Goal: Information Seeking & Learning: Learn about a topic

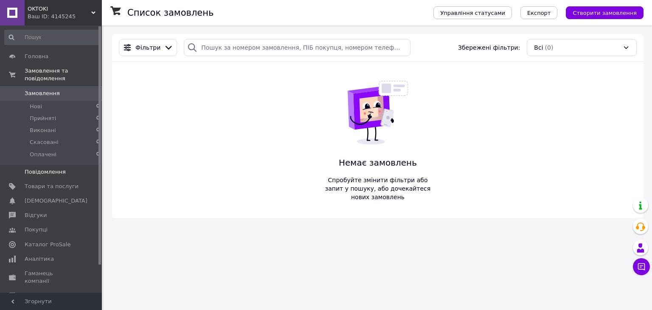
click at [59, 170] on link "Повідомлення 0" at bounding box center [52, 172] width 104 height 14
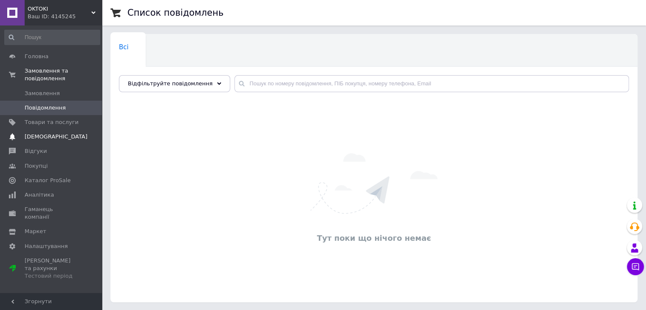
click at [29, 134] on link "Сповіщення 0 0" at bounding box center [52, 137] width 104 height 14
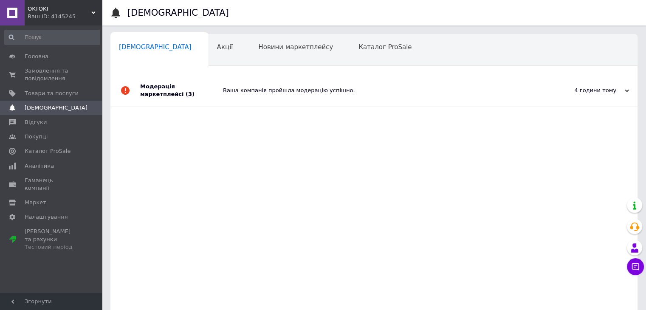
click at [121, 85] on div at bounding box center [125, 90] width 30 height 32
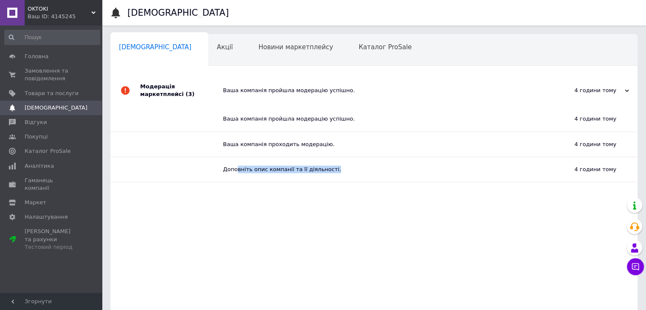
drag, startPoint x: 351, startPoint y: 162, endPoint x: 375, endPoint y: 159, distance: 24.9
click at [375, 166] on div "Доповніть опис компанії та її діяльності." at bounding box center [377, 170] width 308 height 8
click at [389, 208] on div "Модерація маркетплейсі (3) Ваша компанія пройшла модерацію успішно. 4 години то…" at bounding box center [373, 203] width 527 height 259
click at [328, 167] on div "Доповніть опис компанії та її діяльності." at bounding box center [377, 169] width 308 height 25
drag, startPoint x: 328, startPoint y: 167, endPoint x: 323, endPoint y: 183, distance: 17.3
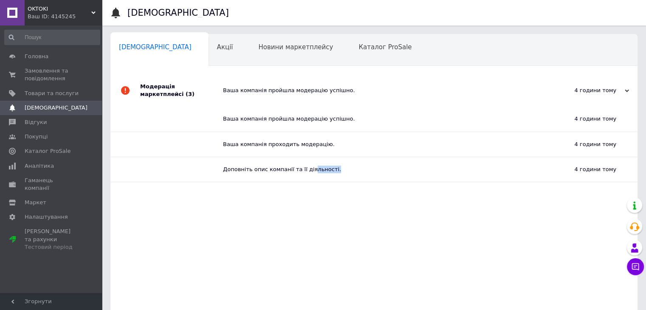
click at [328, 168] on div "Доповніть опис компанії та її діяльності." at bounding box center [377, 169] width 308 height 25
click at [313, 211] on div "Модерація маркетплейсі (3) Ваша компанія пройшла модерацію успішно. 4 години то…" at bounding box center [373, 203] width 527 height 259
click at [54, 199] on span "Маркет" at bounding box center [52, 203] width 54 height 8
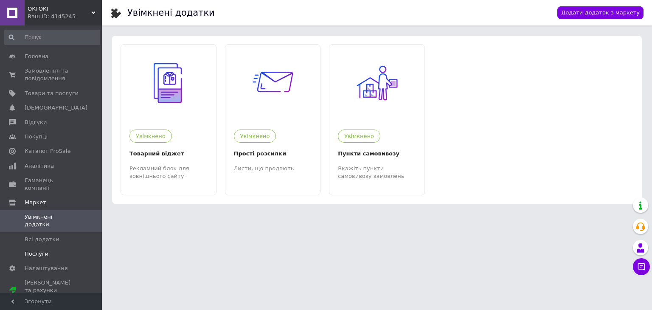
click at [49, 250] on span "Послуги" at bounding box center [52, 254] width 54 height 8
